Goal: Transaction & Acquisition: Purchase product/service

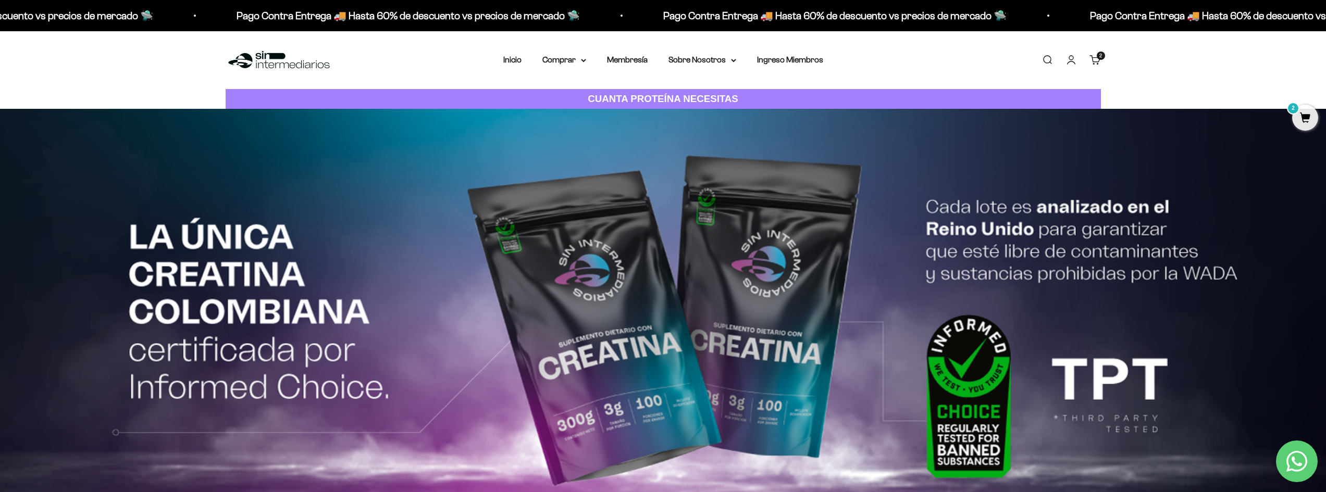
click at [1097, 56] on cart-count "2 artículos 2" at bounding box center [1101, 56] width 8 height 8
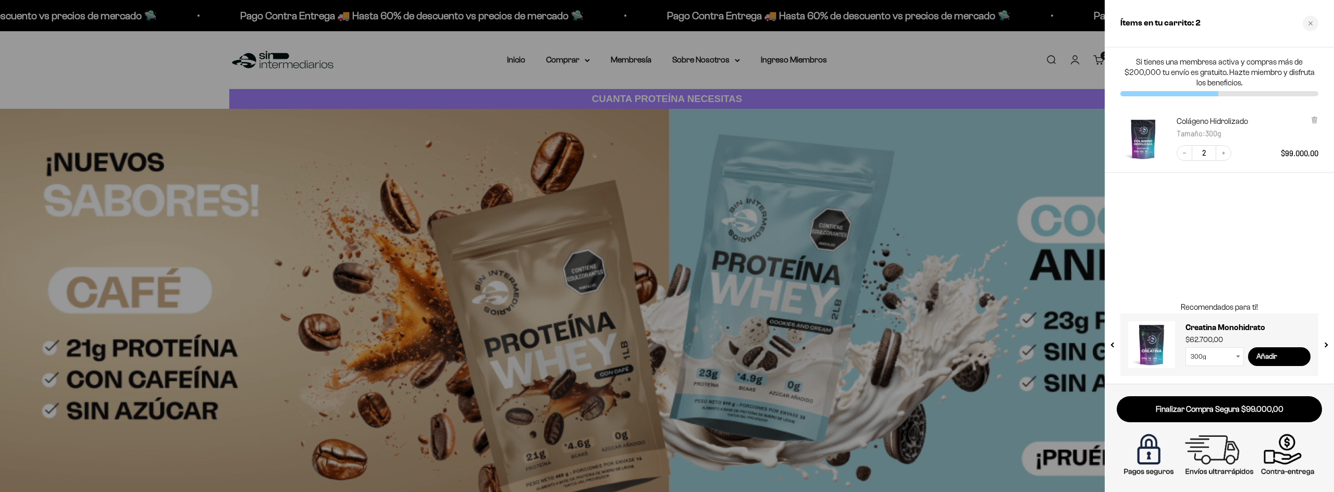
click at [1265, 210] on div "Si tienes una membresa activa y compras más de $200,000 tu envío es gratuito. H…" at bounding box center [1218, 215] width 229 height 337
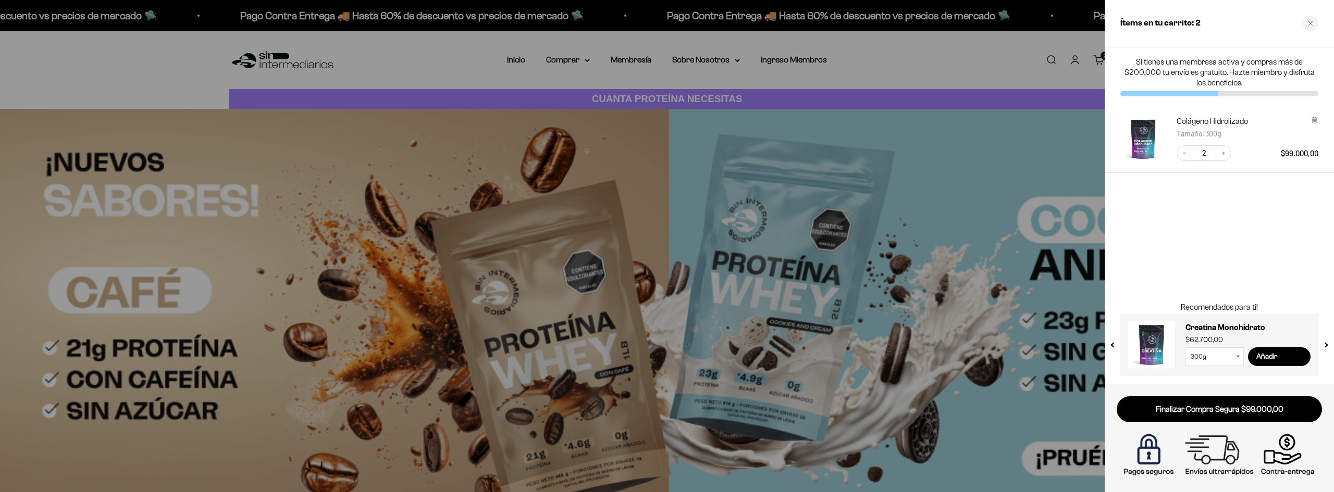
drag, startPoint x: 898, startPoint y: 51, endPoint x: 866, endPoint y: 49, distance: 32.3
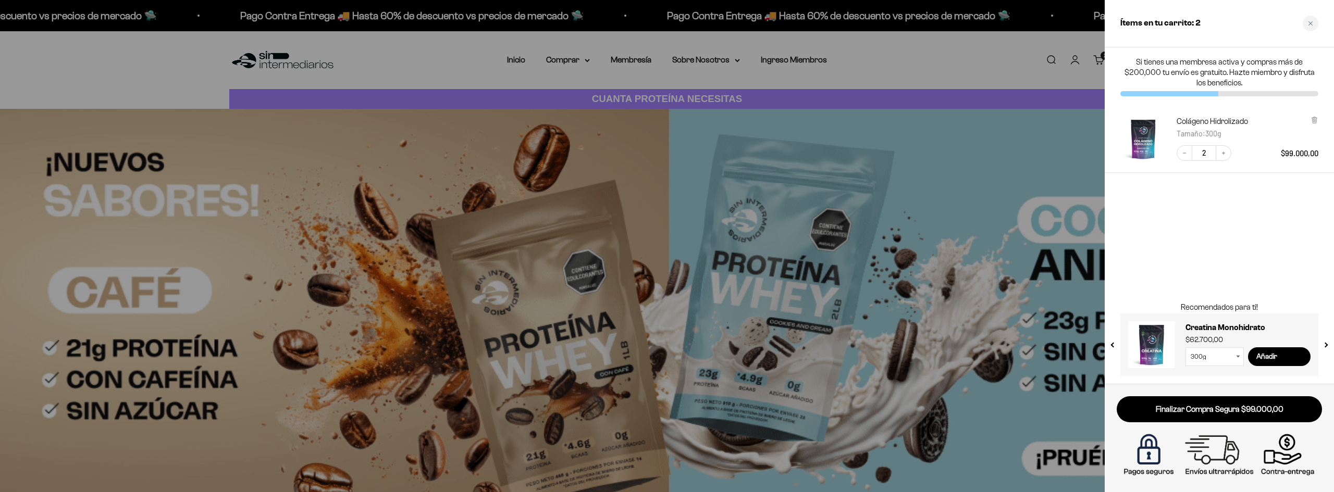
click at [894, 51] on div at bounding box center [667, 246] width 1334 height 492
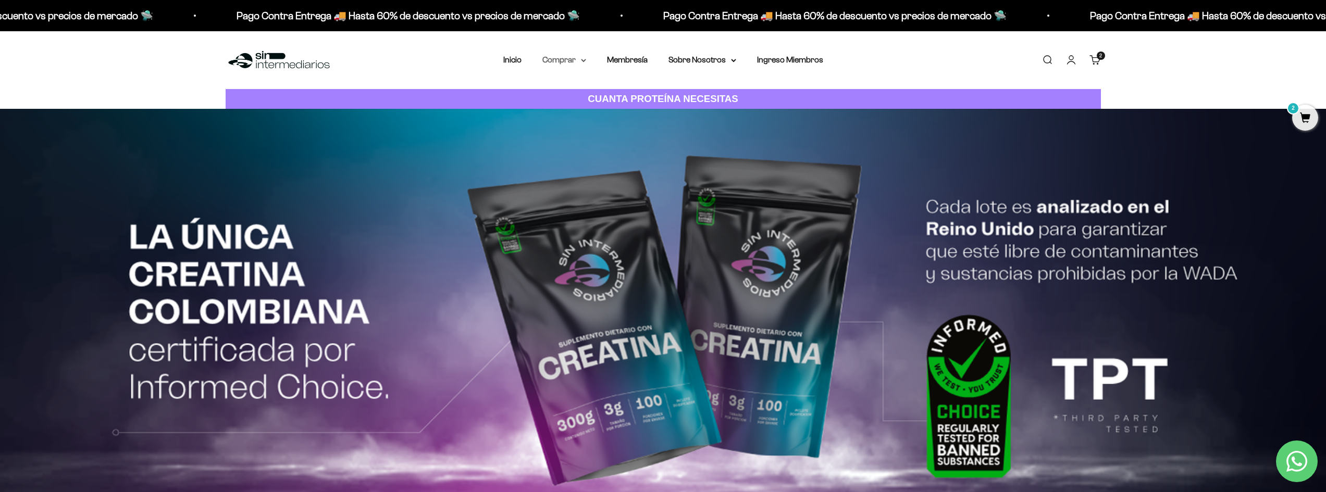
click at [580, 65] on summary "Comprar" at bounding box center [564, 60] width 44 height 14
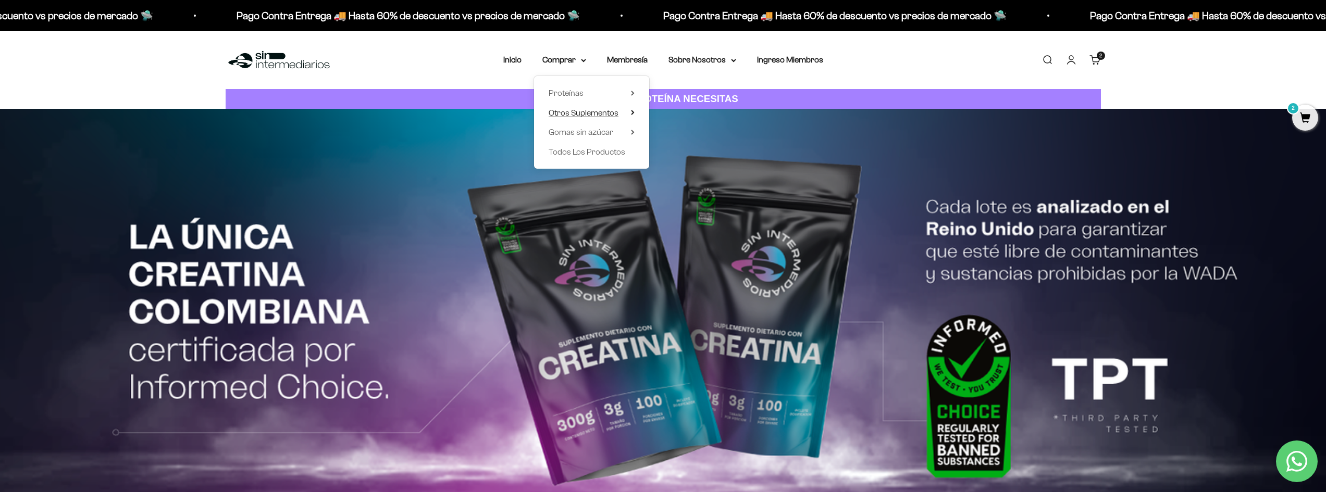
click at [630, 110] on summary "Otros Suplementos" at bounding box center [592, 113] width 86 height 14
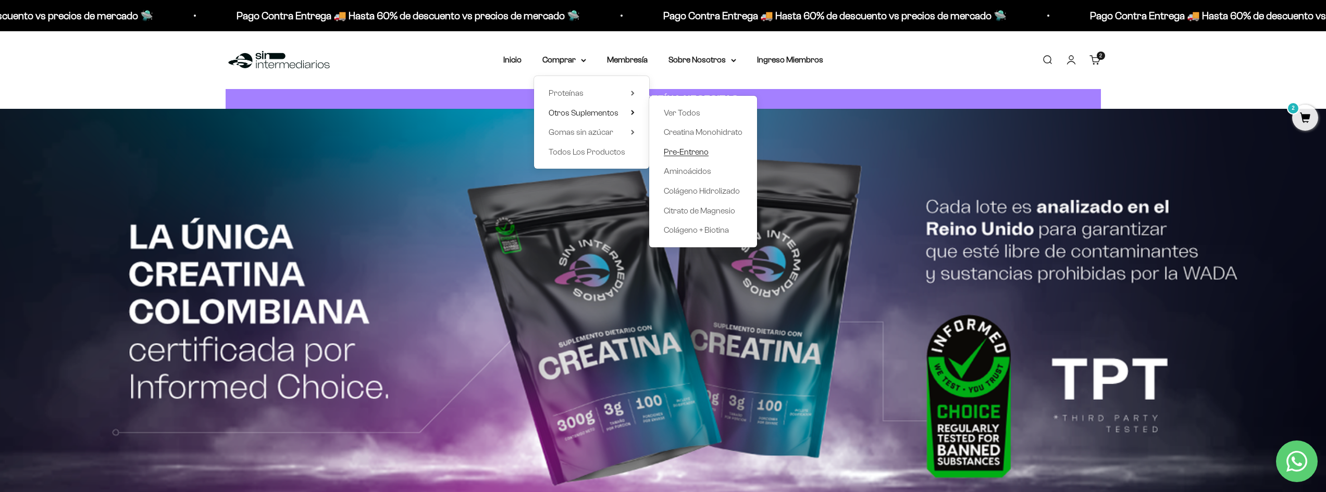
click at [692, 155] on span "Pre-Entreno" at bounding box center [686, 151] width 45 height 9
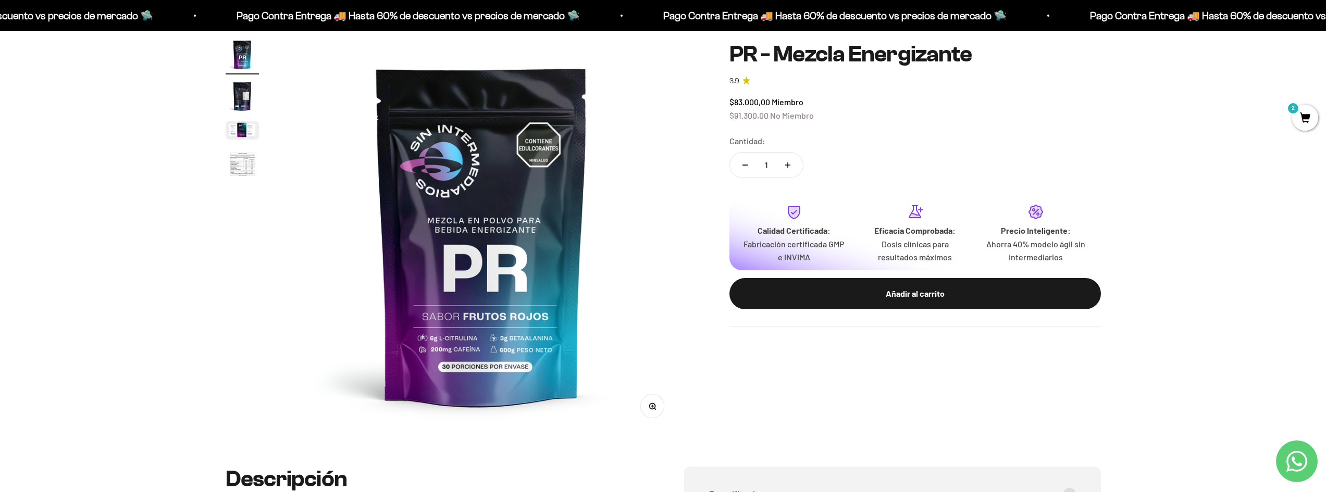
click at [935, 296] on div "Añadir al carrito" at bounding box center [915, 294] width 330 height 14
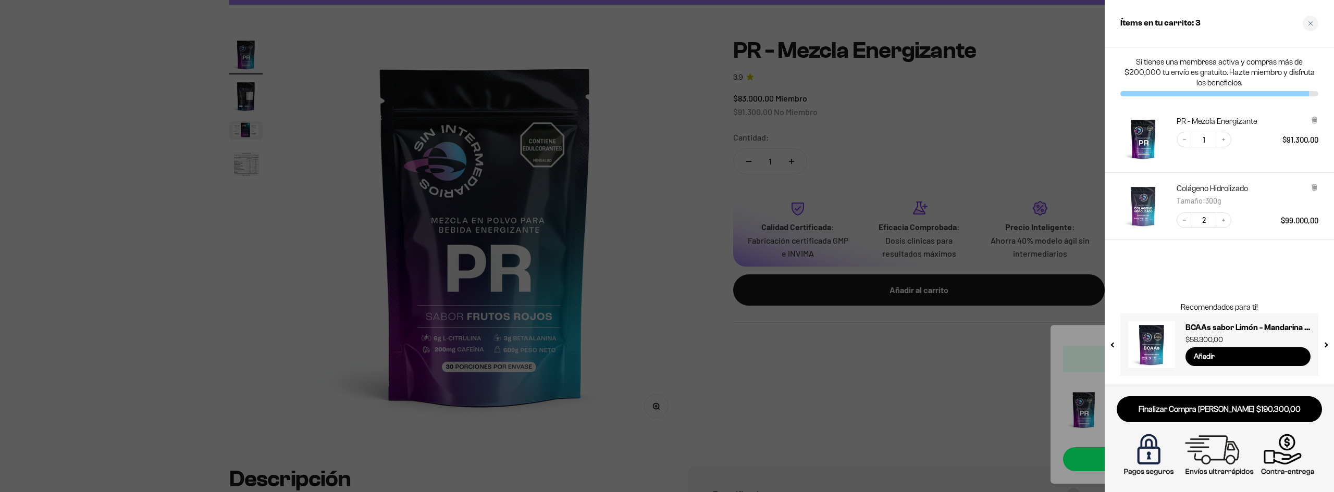
click at [693, 351] on div at bounding box center [667, 246] width 1334 height 492
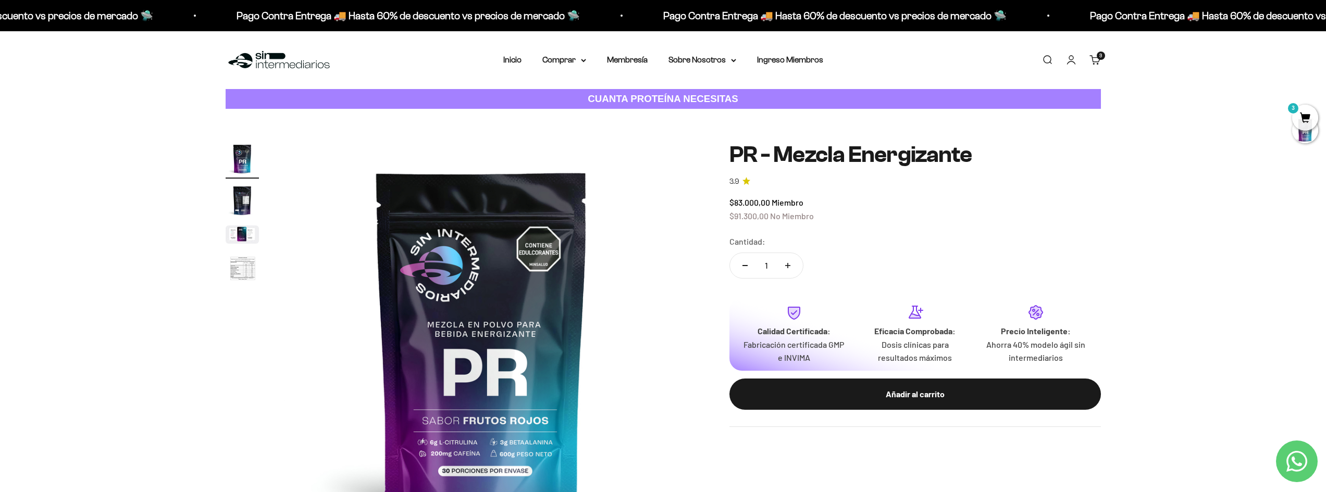
click at [1306, 121] on span "3" at bounding box center [1305, 118] width 26 height 26
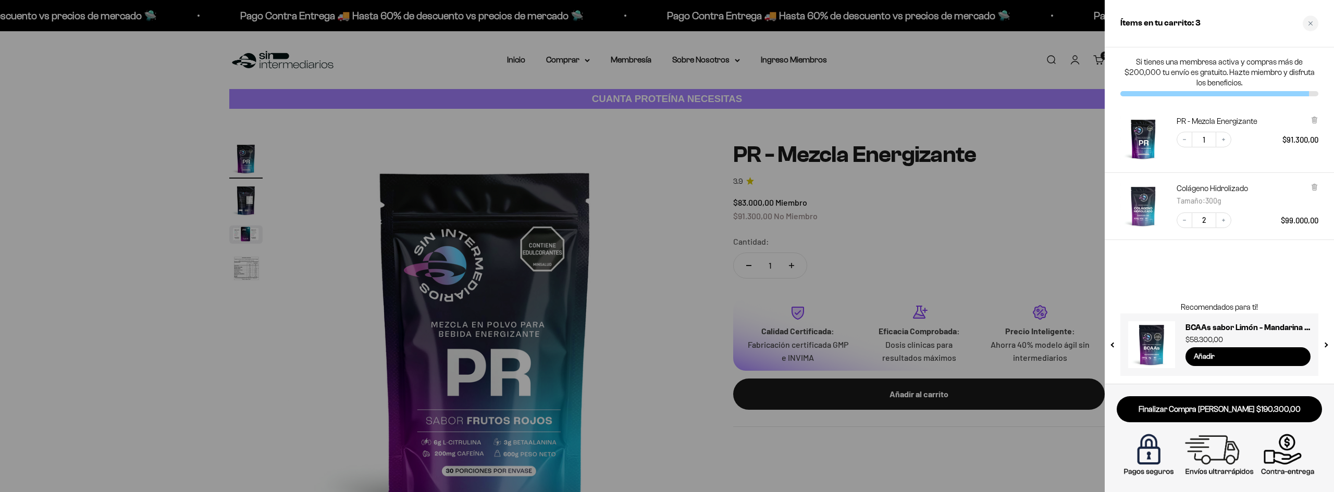
drag, startPoint x: 1220, startPoint y: 141, endPoint x: 1224, endPoint y: 169, distance: 28.4
click at [1220, 141] on icon "Increase quantity" at bounding box center [1223, 139] width 6 height 6
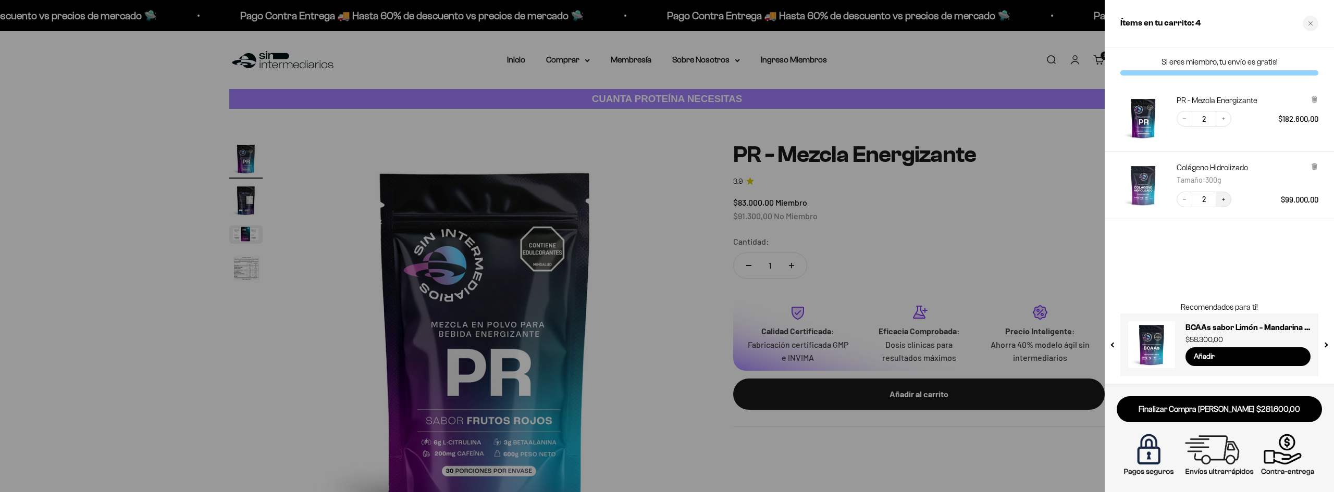
click at [1225, 198] on icon "Increase quantity" at bounding box center [1223, 199] width 6 height 6
click at [1184, 116] on icon "Decrease quantity" at bounding box center [1184, 119] width 6 height 6
click at [1182, 248] on div "Si eres miembro, tu envío es gratis! PR - Mezcla Energizante Decrease quantity …" at bounding box center [1218, 215] width 229 height 337
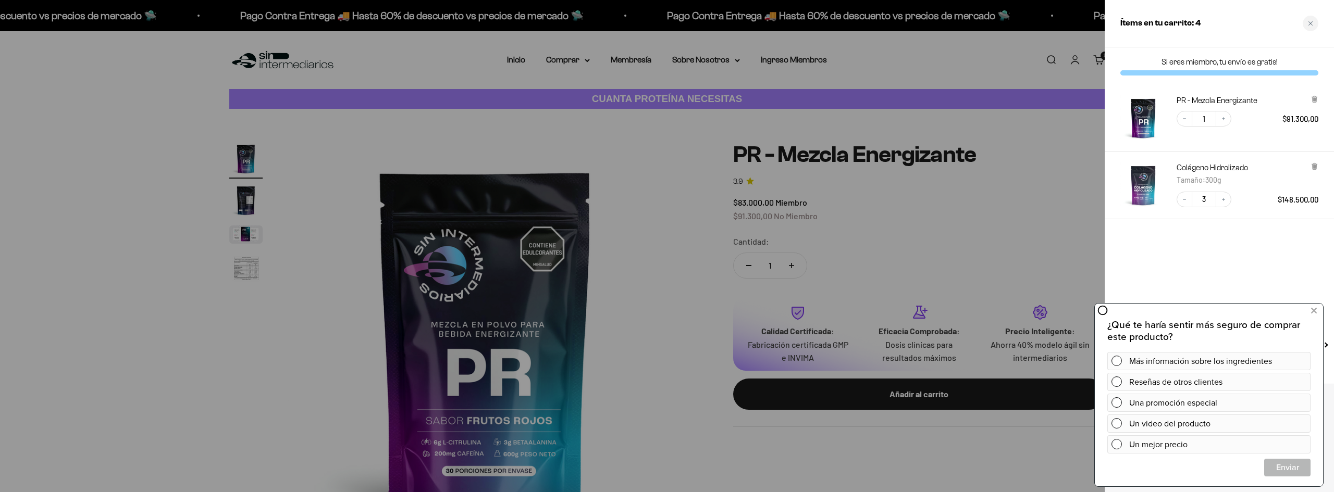
click at [1004, 208] on div at bounding box center [667, 246] width 1334 height 492
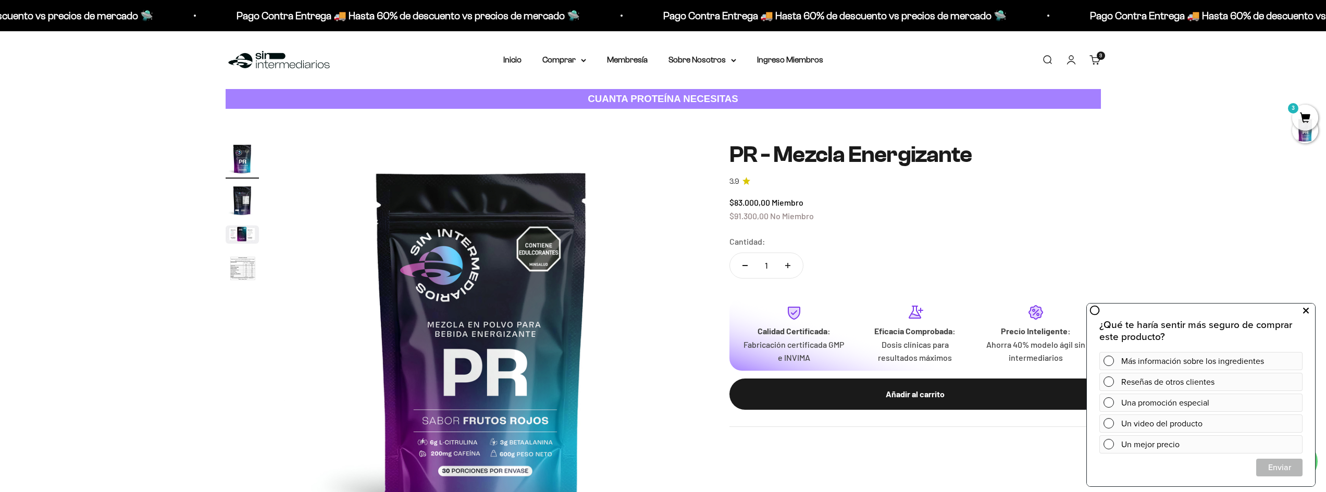
click at [1304, 310] on icon at bounding box center [1306, 311] width 6 height 14
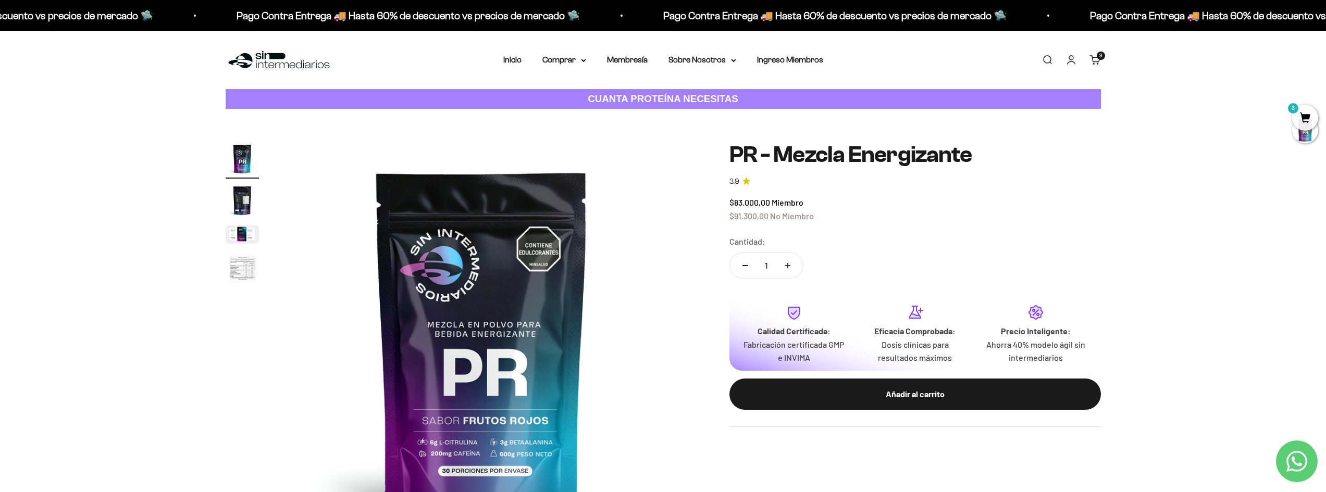
click at [1304, 107] on span "3" at bounding box center [1305, 118] width 26 height 26
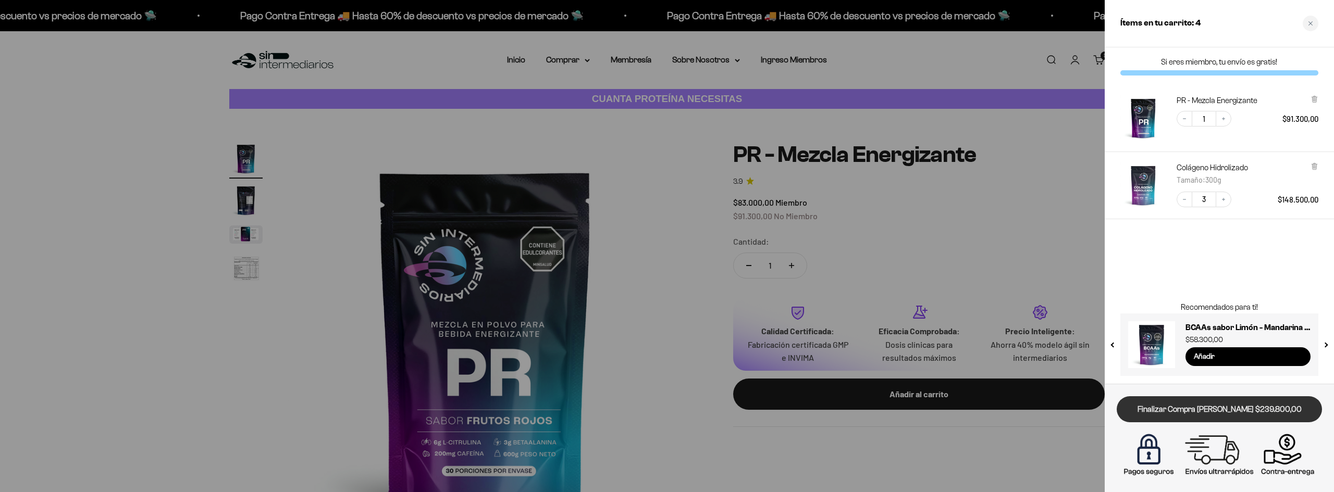
click at [1263, 409] on link "Finalizar Compra Segura $239.800,00" at bounding box center [1218, 409] width 205 height 27
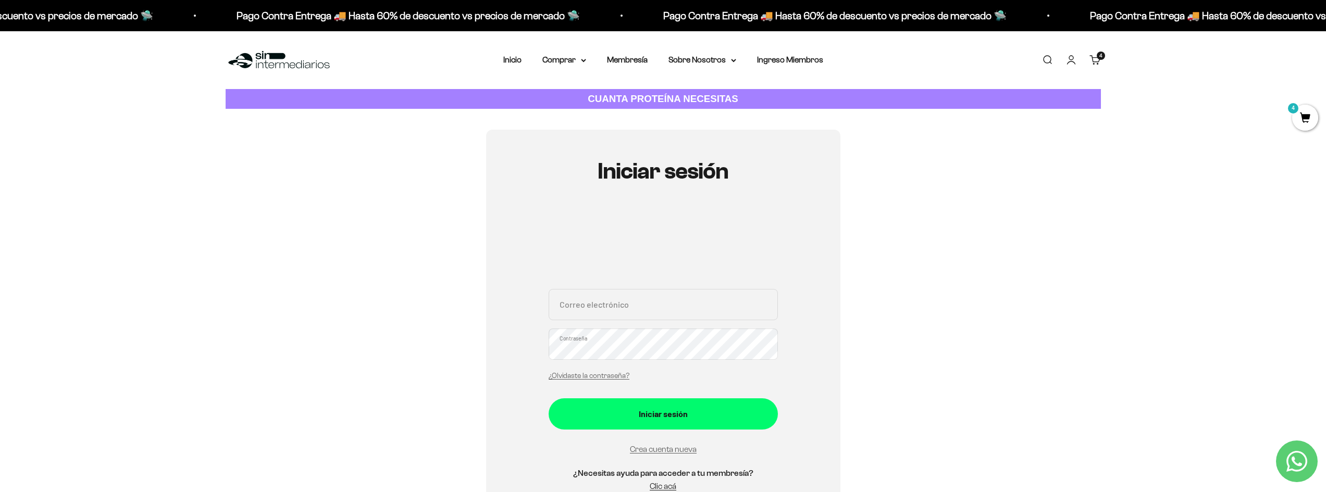
click at [667, 313] on input "Correo electrónico" at bounding box center [663, 304] width 229 height 31
type input "julianangulop@gmail.com"
click at [549, 398] on button "Iniciar sesión" at bounding box center [663, 413] width 229 height 31
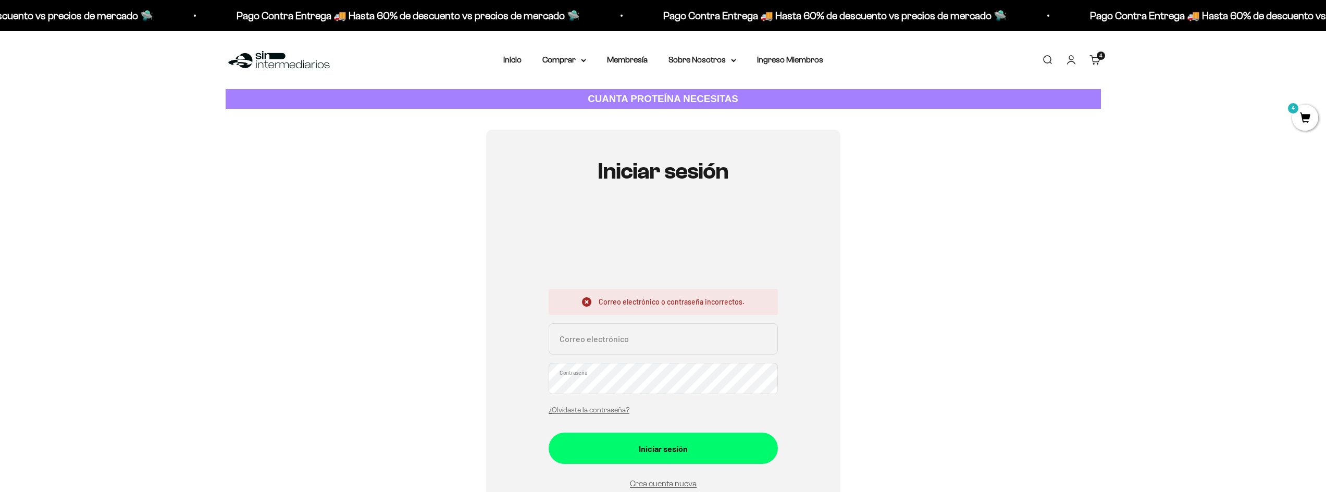
click at [705, 340] on input "Correo electrónico" at bounding box center [663, 338] width 229 height 31
type input "[EMAIL_ADDRESS][DOMAIN_NAME]"
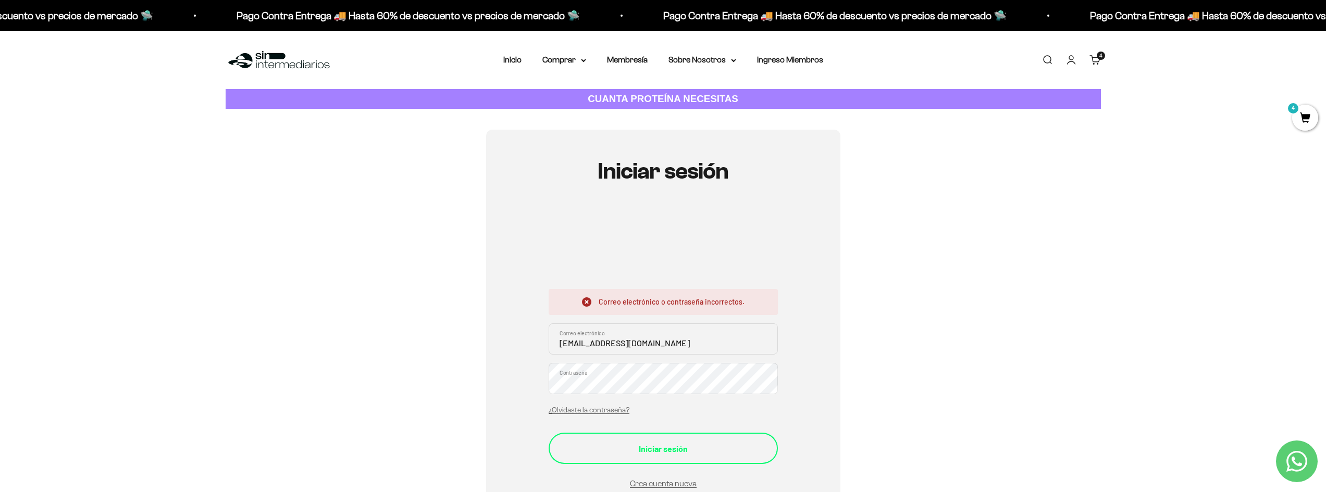
click at [662, 444] on div "Iniciar sesión" at bounding box center [663, 449] width 188 height 14
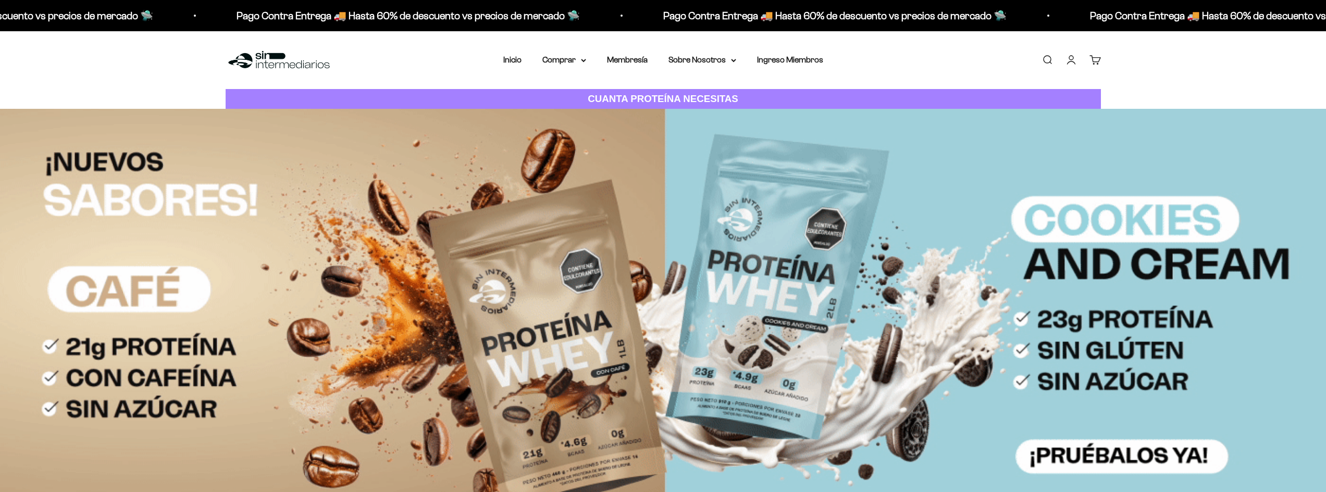
click at [1099, 58] on cart-count "0" at bounding box center [1101, 56] width 8 height 8
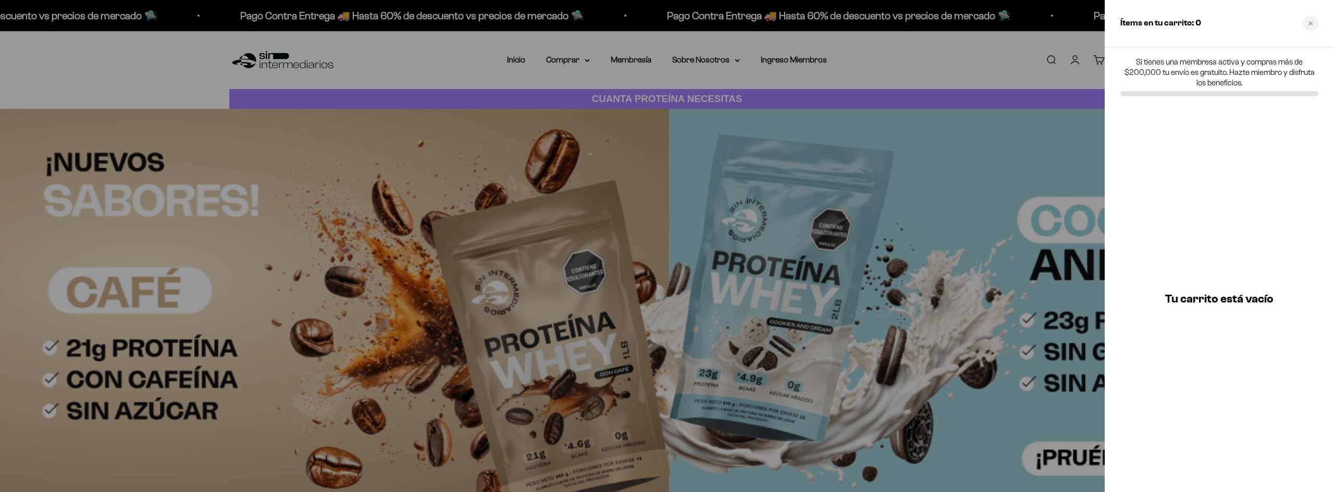
click at [1074, 60] on div at bounding box center [667, 246] width 1334 height 492
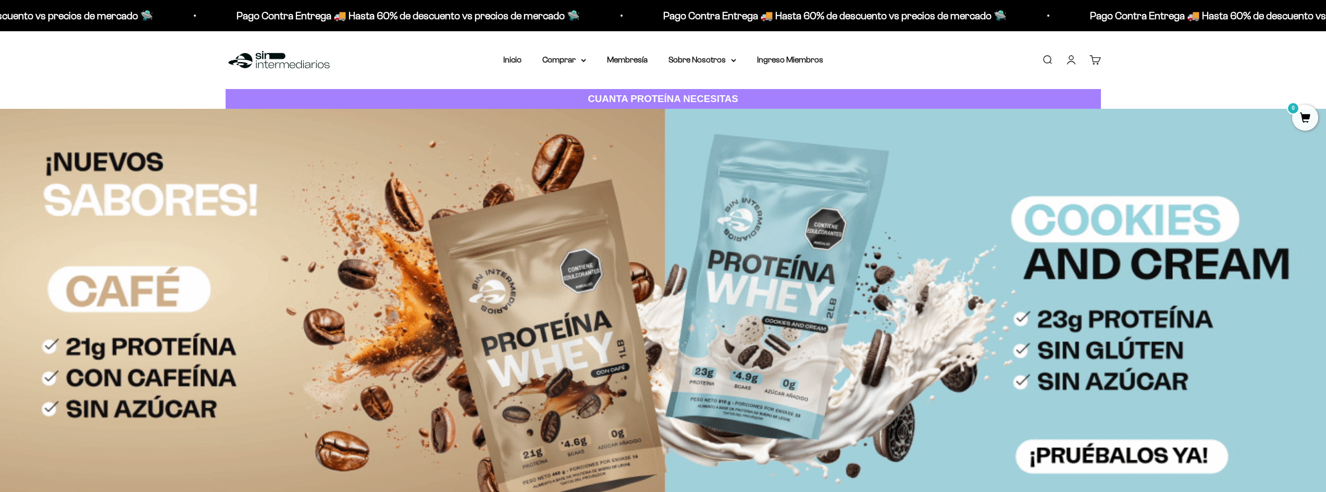
click at [1074, 63] on link "Cuenta" at bounding box center [1070, 59] width 11 height 11
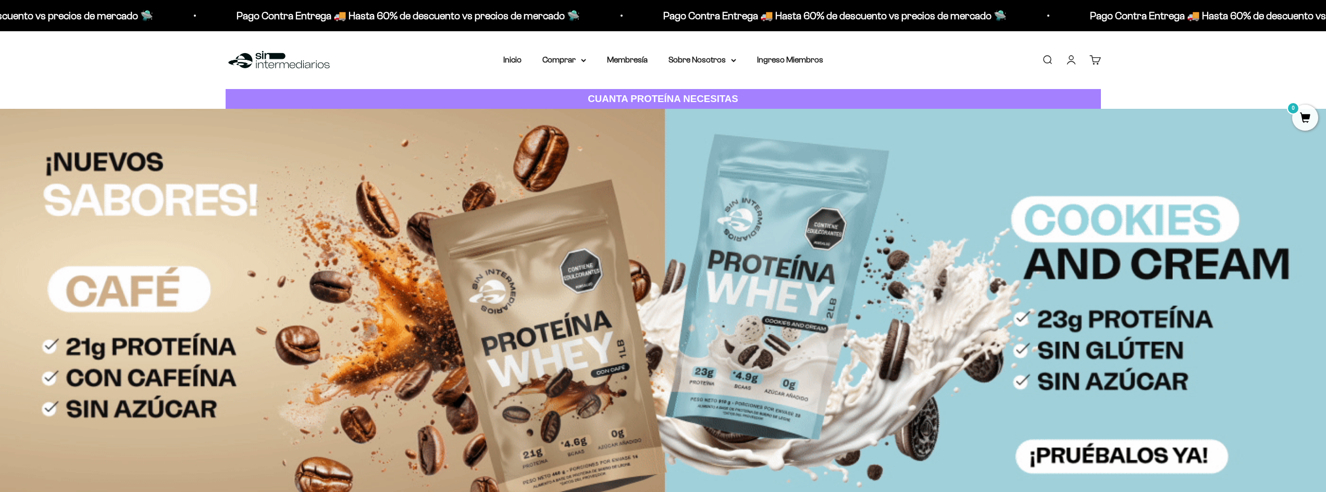
click at [1074, 63] on link "Cuenta" at bounding box center [1070, 59] width 11 height 11
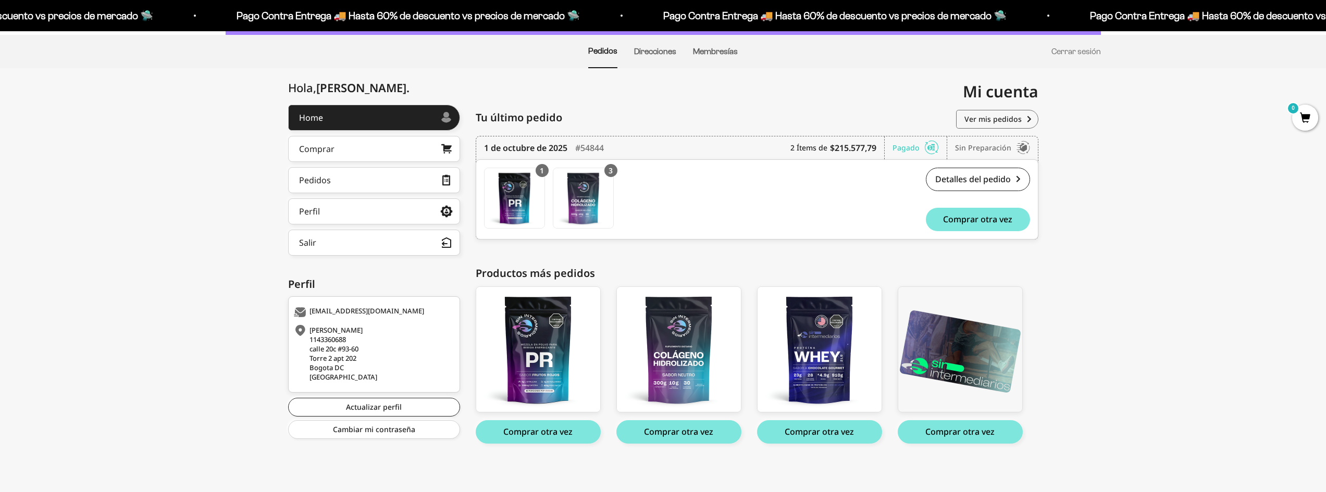
scroll to position [75, 0]
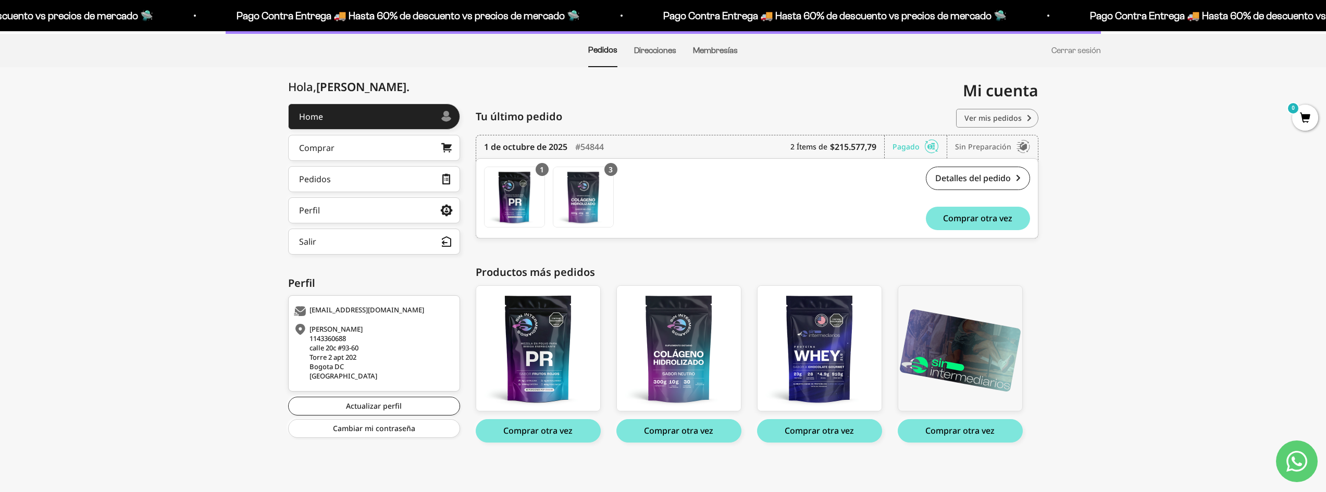
click at [1008, 111] on link "Ver mis pedidos" at bounding box center [997, 118] width 82 height 19
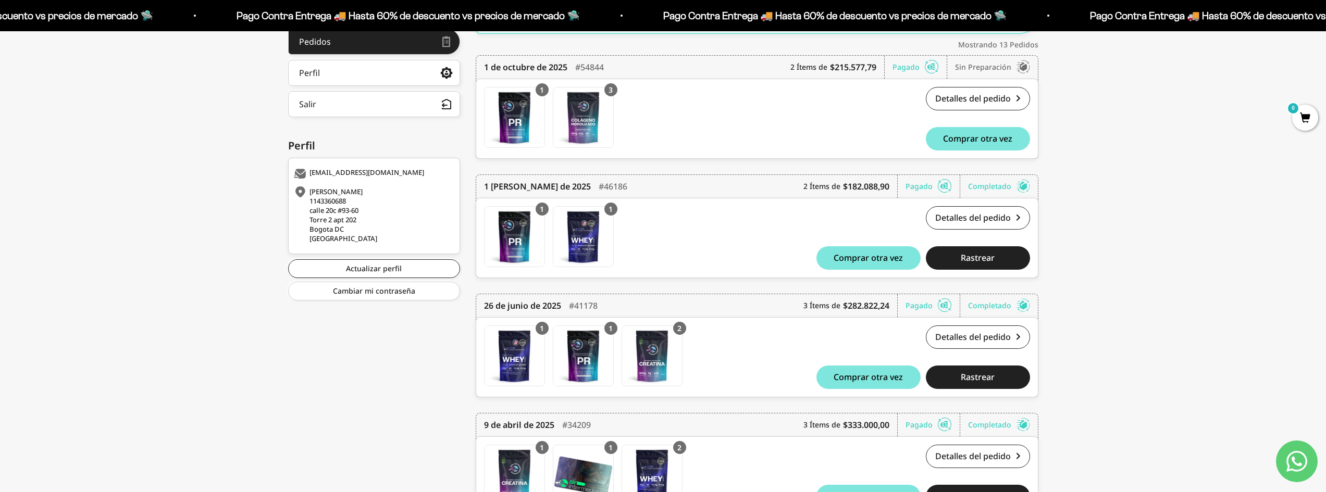
scroll to position [156, 0]
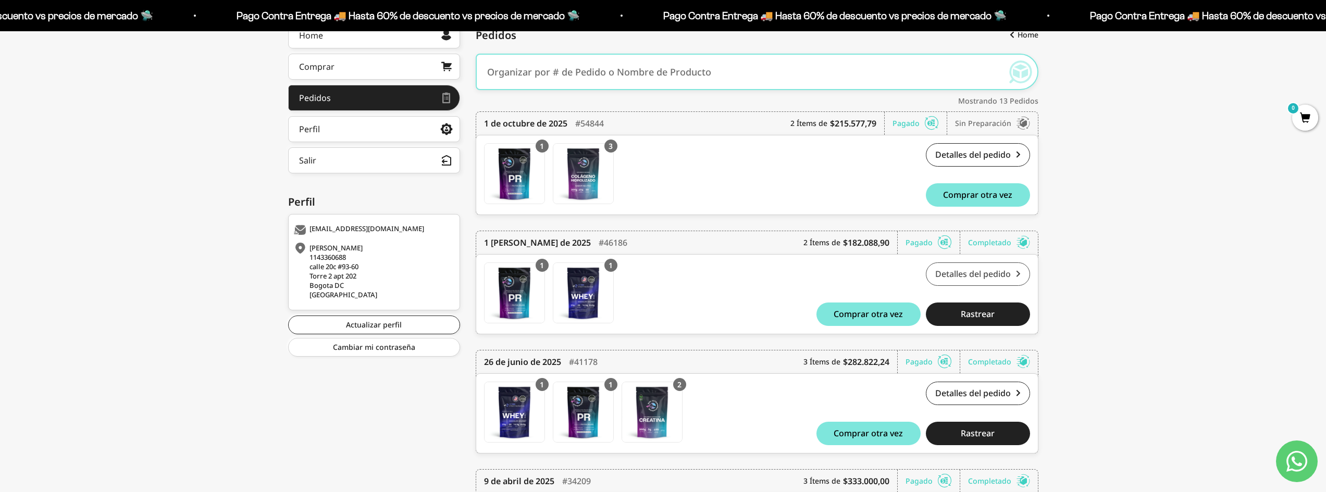
click at [999, 276] on link "Detalles del pedido" at bounding box center [978, 274] width 104 height 23
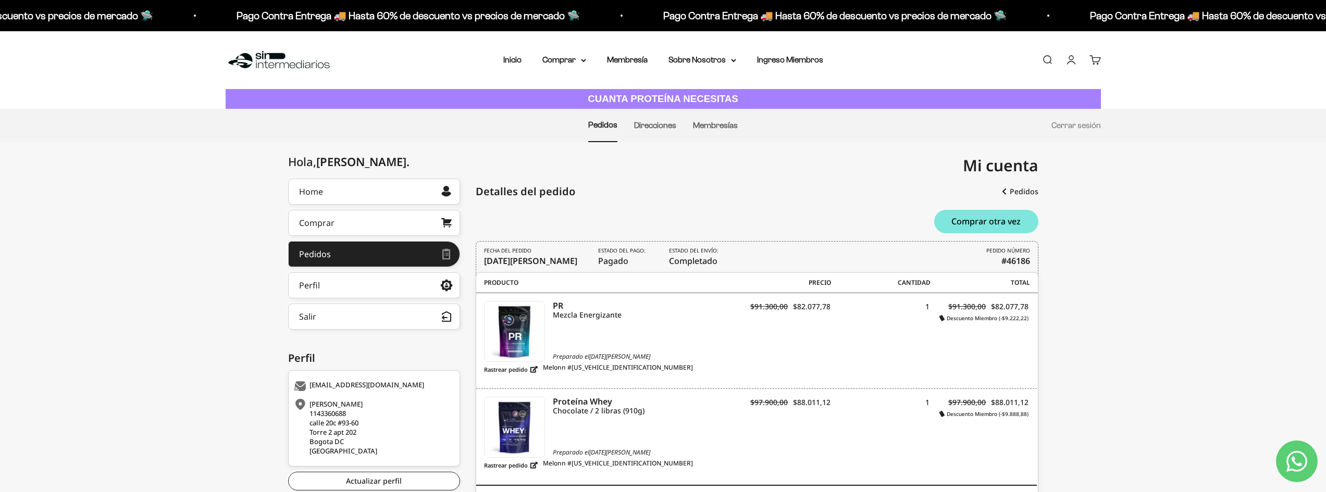
click at [316, 164] on div "Hola, Julian ." at bounding box center [348, 161] width 121 height 13
click at [509, 60] on link "Inicio" at bounding box center [512, 59] width 18 height 9
